Goal: Book appointment/travel/reservation

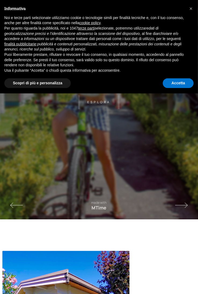
scroll to position [193, 0]
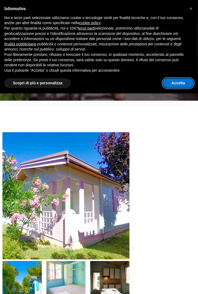
click at [173, 87] on button "Accetta" at bounding box center [178, 83] width 31 height 10
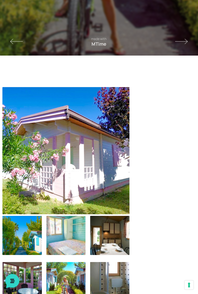
scroll to position [236, 0]
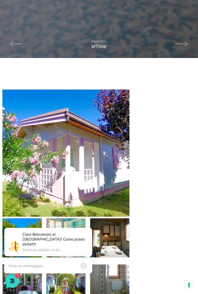
click at [102, 177] on img at bounding box center [65, 152] width 127 height 127
click at [103, 173] on img at bounding box center [65, 152] width 127 height 127
click at [99, 166] on img at bounding box center [65, 152] width 127 height 127
click at [81, 157] on img at bounding box center [65, 152] width 127 height 127
click at [85, 154] on img at bounding box center [65, 152] width 127 height 127
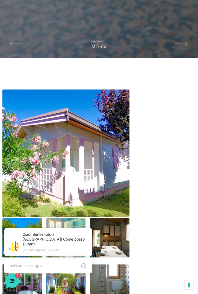
click at [75, 155] on img at bounding box center [65, 152] width 127 height 127
click at [75, 146] on img at bounding box center [65, 152] width 127 height 127
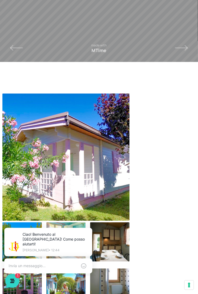
scroll to position [232, 0]
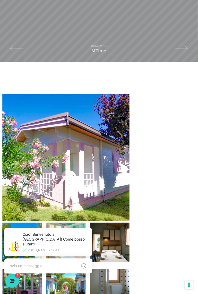
click at [77, 143] on img at bounding box center [65, 157] width 127 height 127
click at [83, 137] on img at bounding box center [65, 157] width 127 height 127
click at [80, 135] on img at bounding box center [65, 157] width 127 height 127
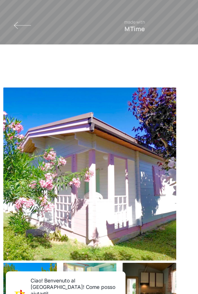
scroll to position [233, 0]
